Goal: Task Accomplishment & Management: Manage account settings

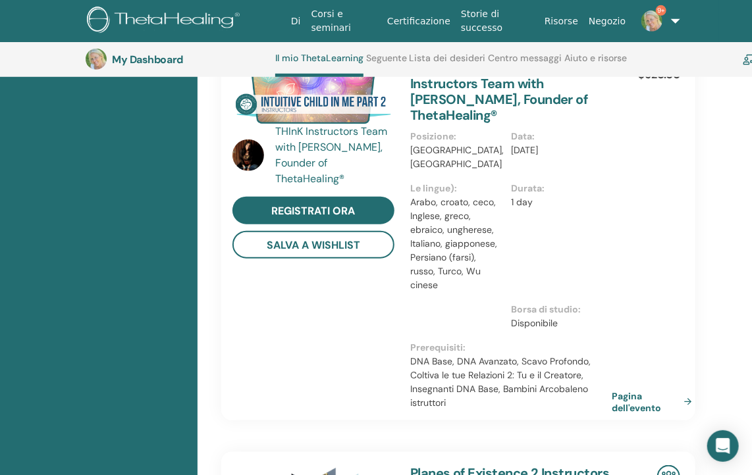
scroll to position [364, 0]
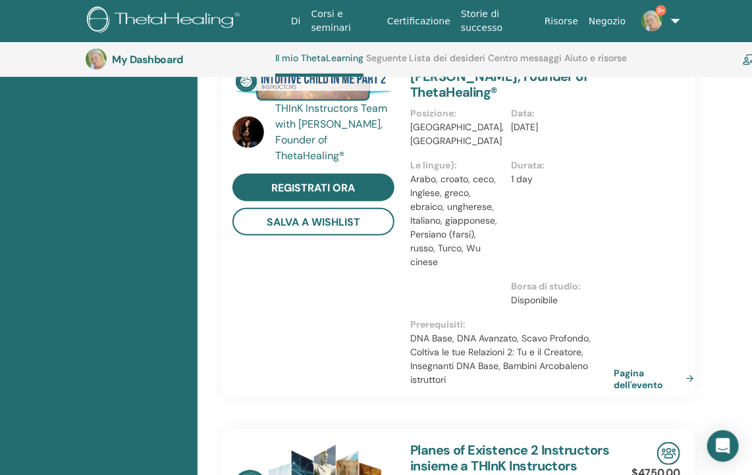
click at [648, 367] on link "Pagina dell'evento" at bounding box center [657, 379] width 86 height 24
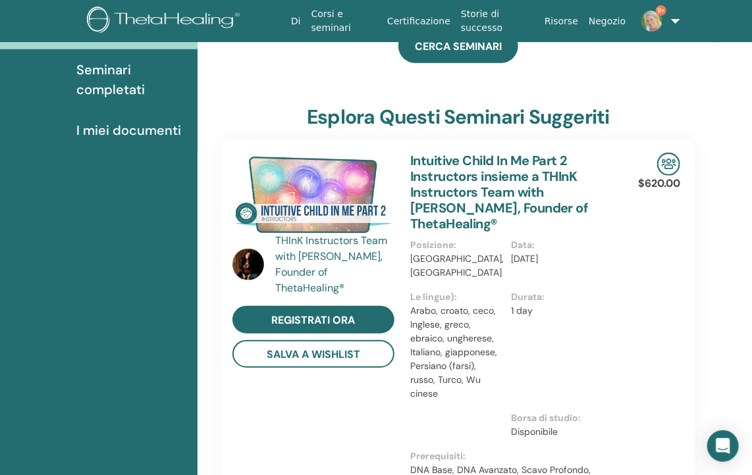
scroll to position [0, 0]
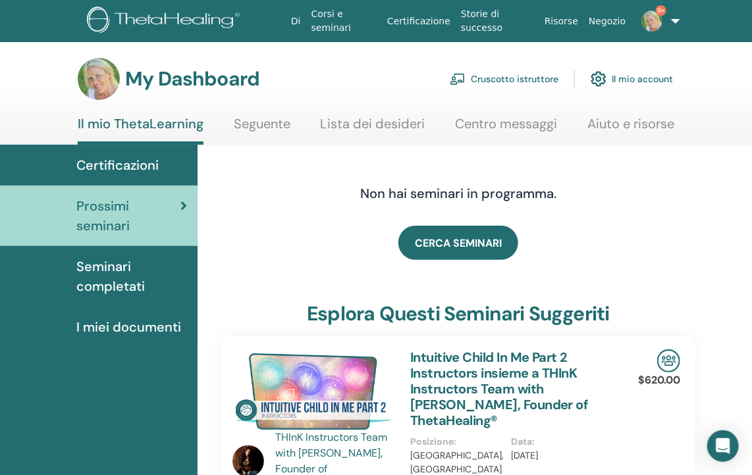
click at [525, 78] on link "Cruscotto istruttore" at bounding box center [504, 79] width 109 height 29
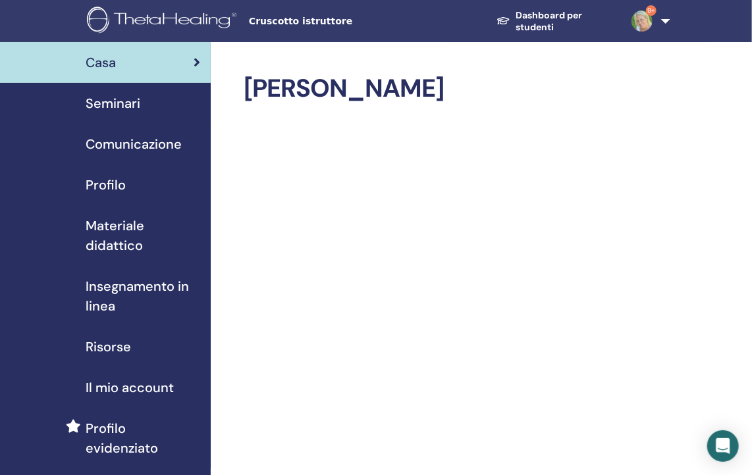
click at [123, 105] on span "Seminari" at bounding box center [113, 104] width 55 height 20
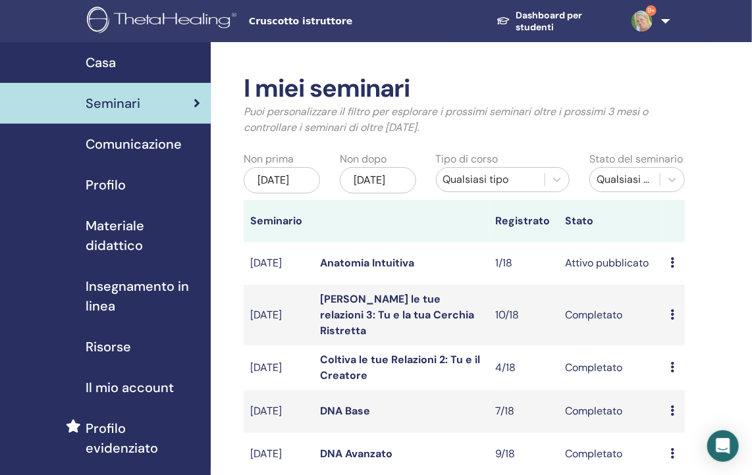
click at [389, 270] on link "Anatomia Intuitiva" at bounding box center [367, 263] width 94 height 14
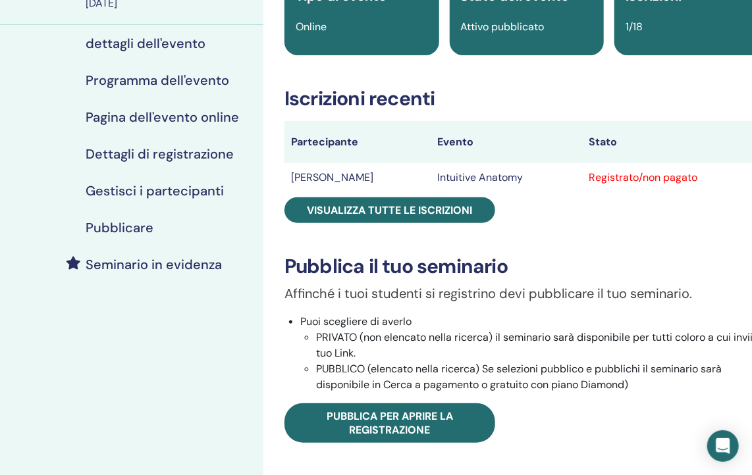
scroll to position [198, 0]
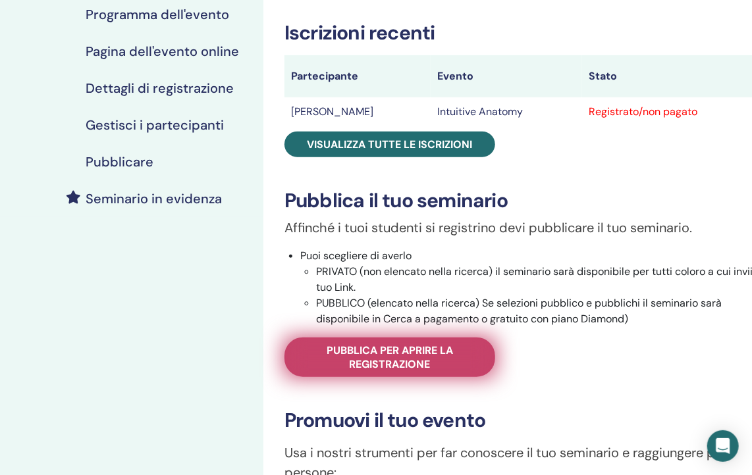
click at [398, 358] on span "Pubblica per aprire la registrazione" at bounding box center [390, 358] width 178 height 28
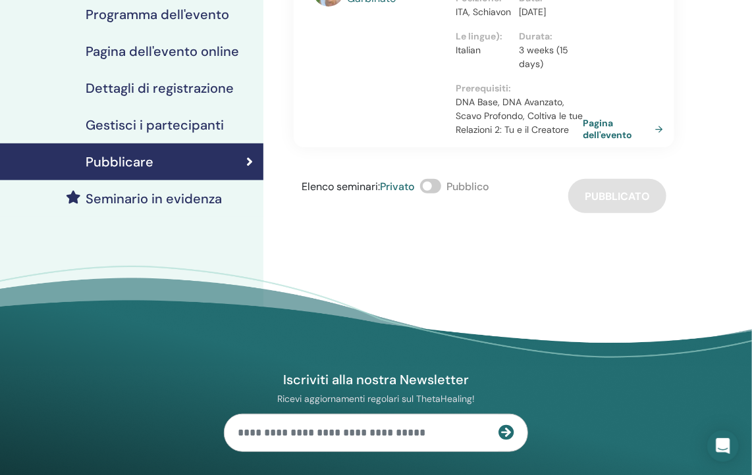
click at [468, 194] on span "Pubblico" at bounding box center [468, 187] width 43 height 14
click at [433, 194] on span at bounding box center [430, 186] width 21 height 14
